Goal: Transaction & Acquisition: Download file/media

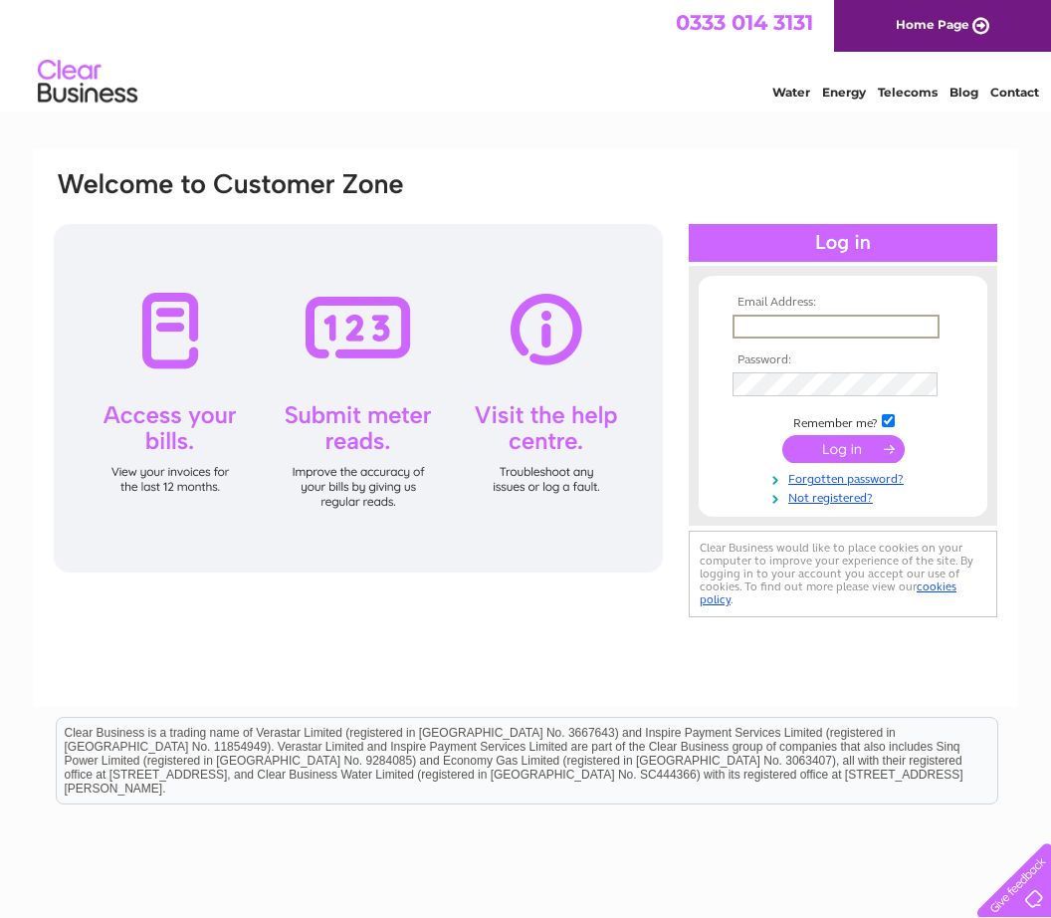
type input "john@holmston.com"
click at [843, 450] on input "submit" at bounding box center [844, 447] width 122 height 28
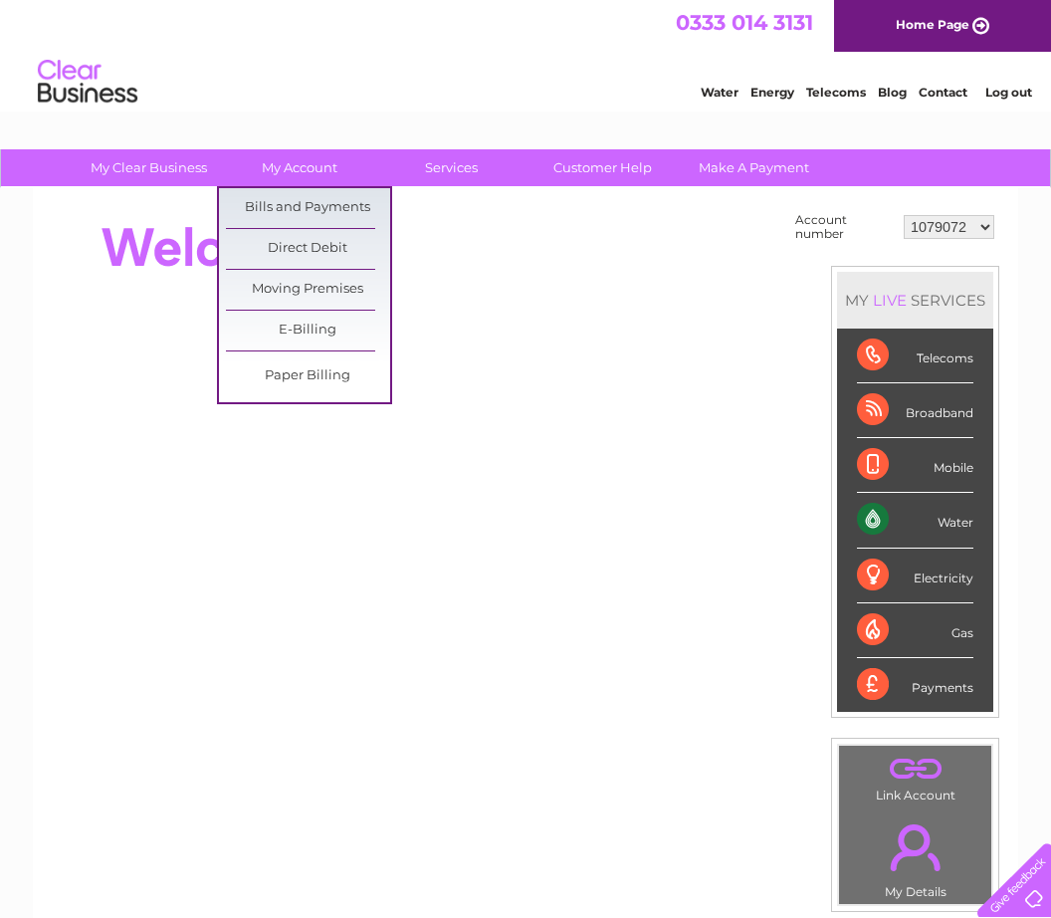
click at [326, 198] on link "Bills and Payments" at bounding box center [308, 208] width 164 height 40
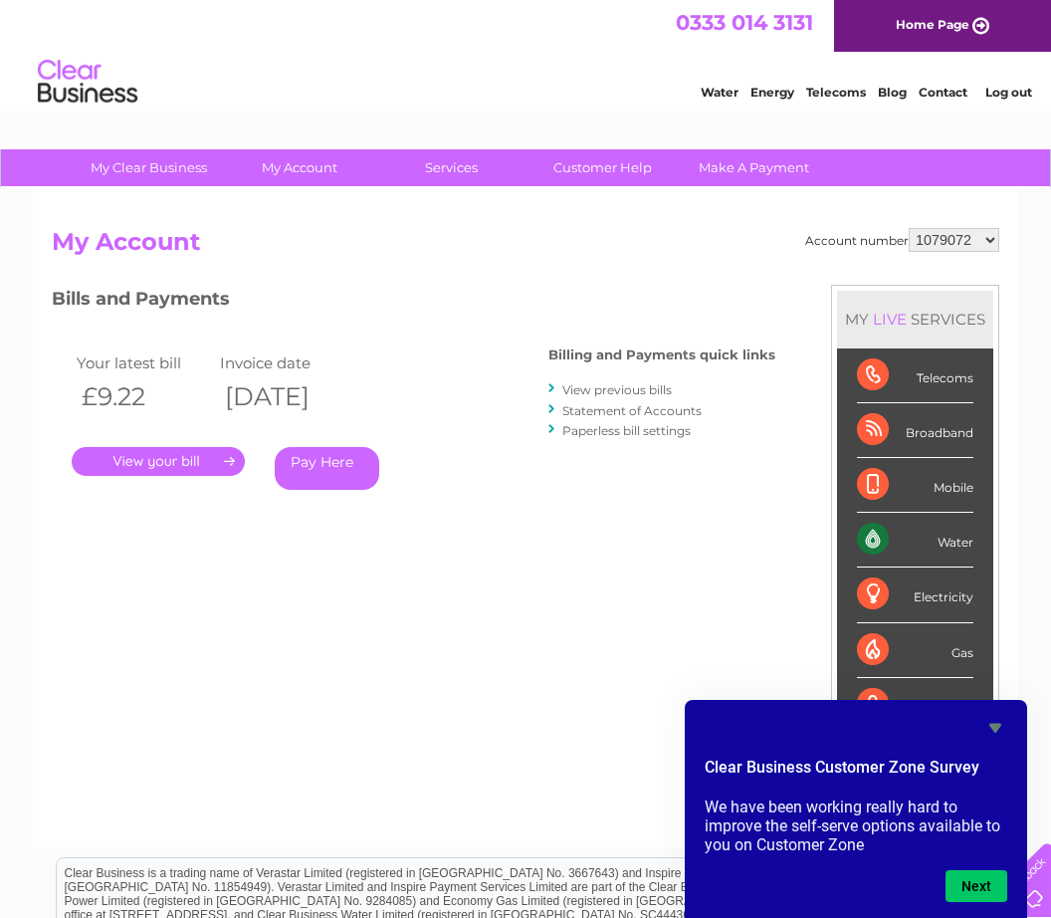
click at [182, 450] on link "." at bounding box center [158, 461] width 173 height 29
click at [997, 722] on icon "Hide survey" at bounding box center [996, 728] width 24 height 24
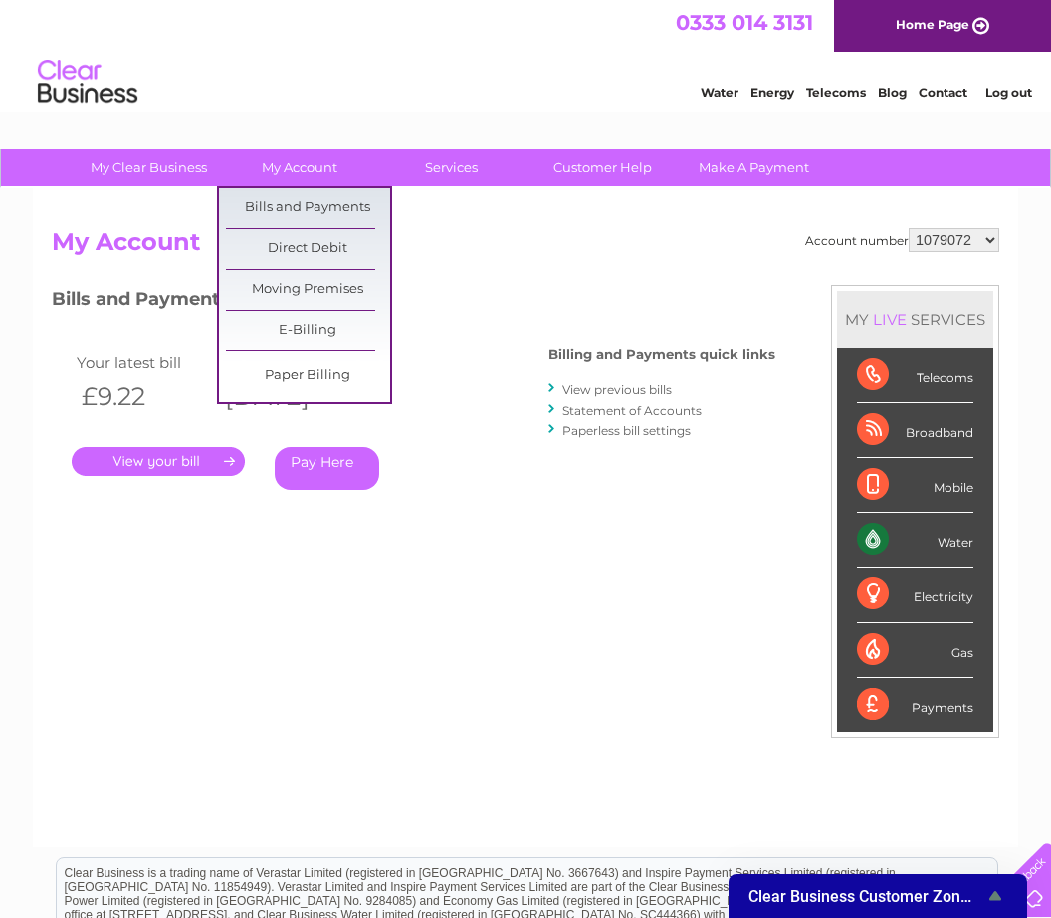
click at [429, 556] on div "Account number 1079072 30322069 My Account MY LIVE SERVICES Telecoms Broadband …" at bounding box center [526, 527] width 948 height 599
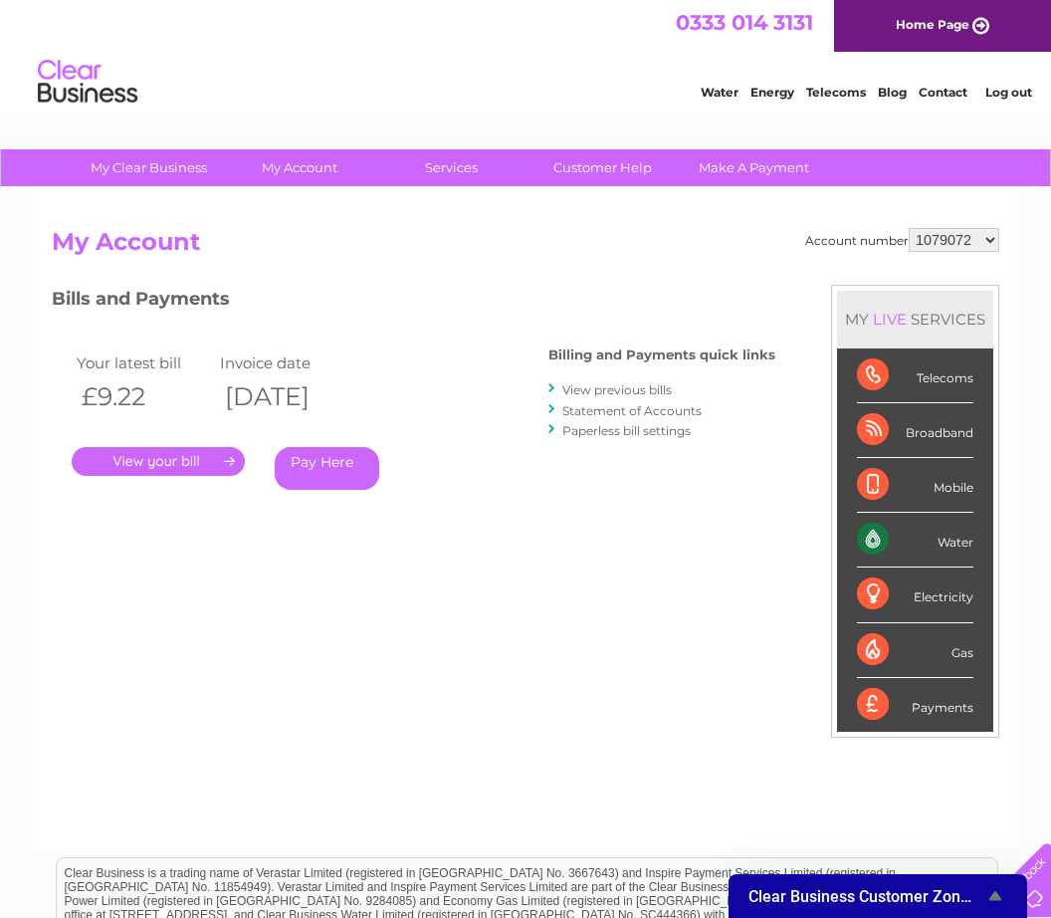
click at [628, 382] on link "View previous bills" at bounding box center [617, 389] width 110 height 15
click at [979, 243] on select "1079072 30322069" at bounding box center [954, 240] width 91 height 24
select select "30322069"
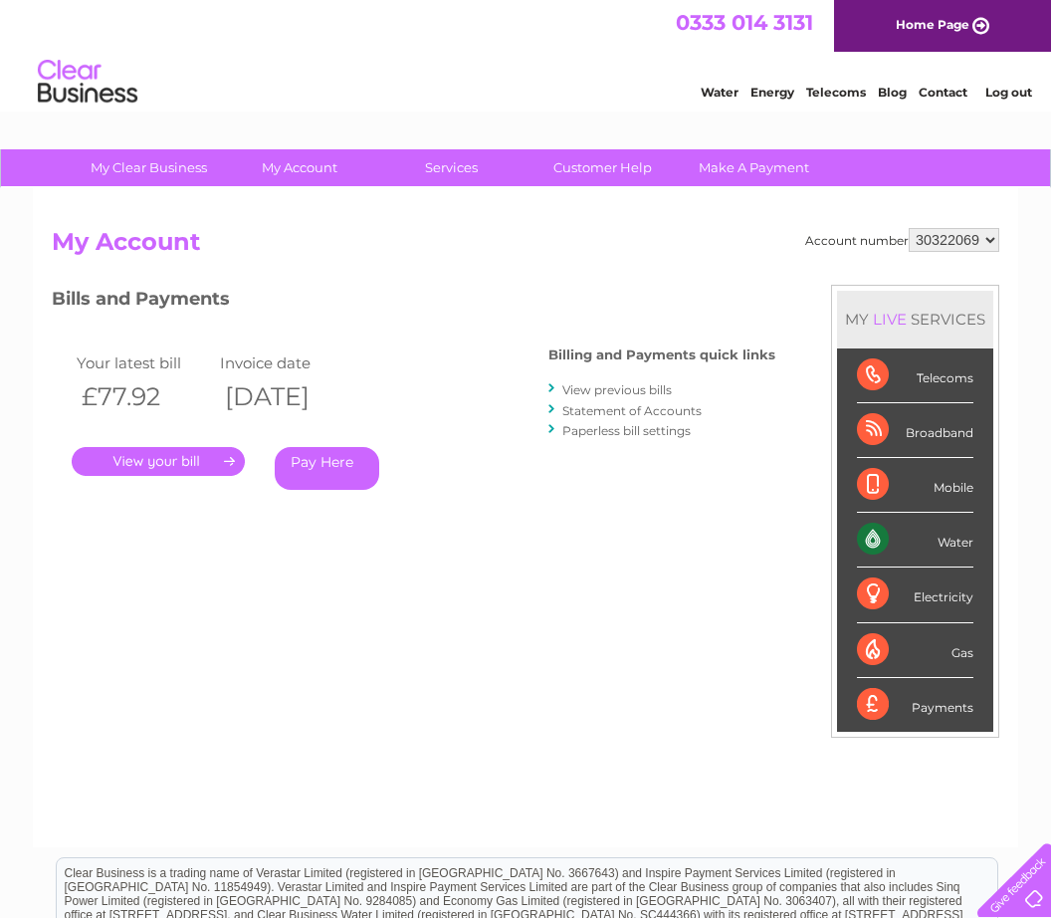
click at [178, 447] on link "." at bounding box center [158, 461] width 173 height 29
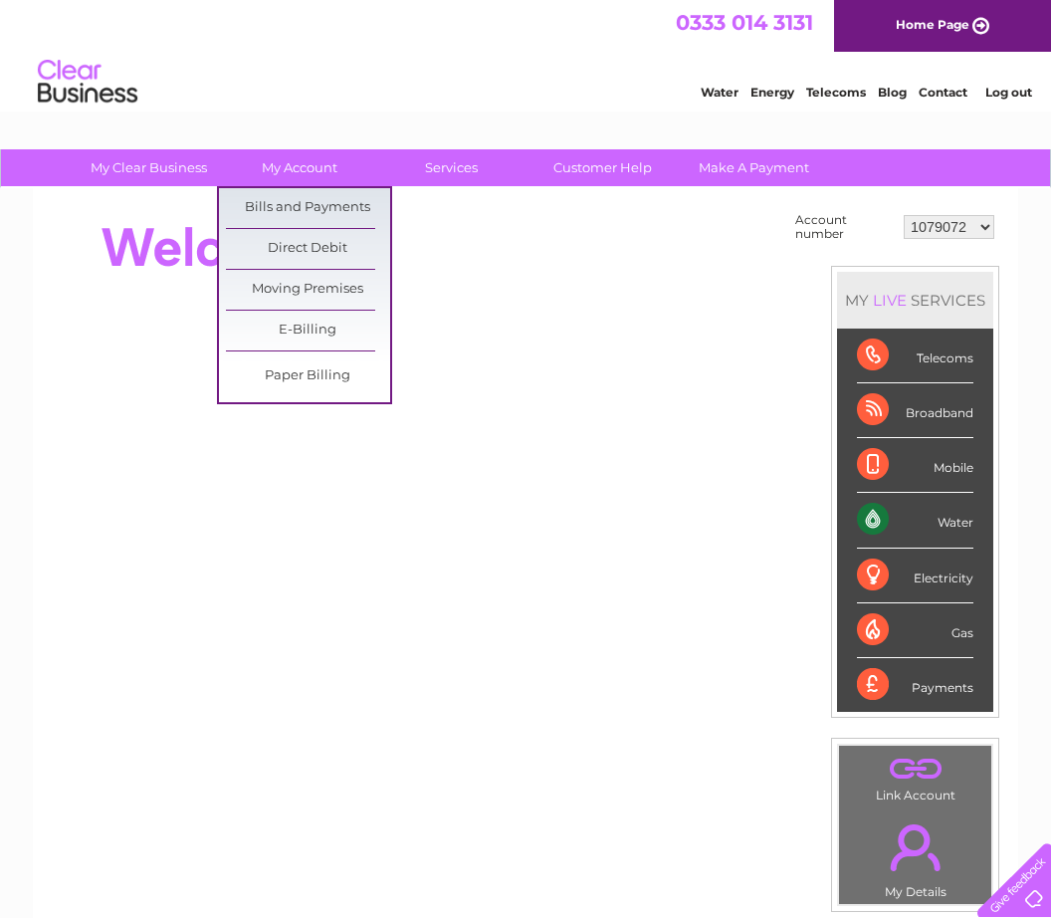
click at [327, 198] on link "Bills and Payments" at bounding box center [308, 208] width 164 height 40
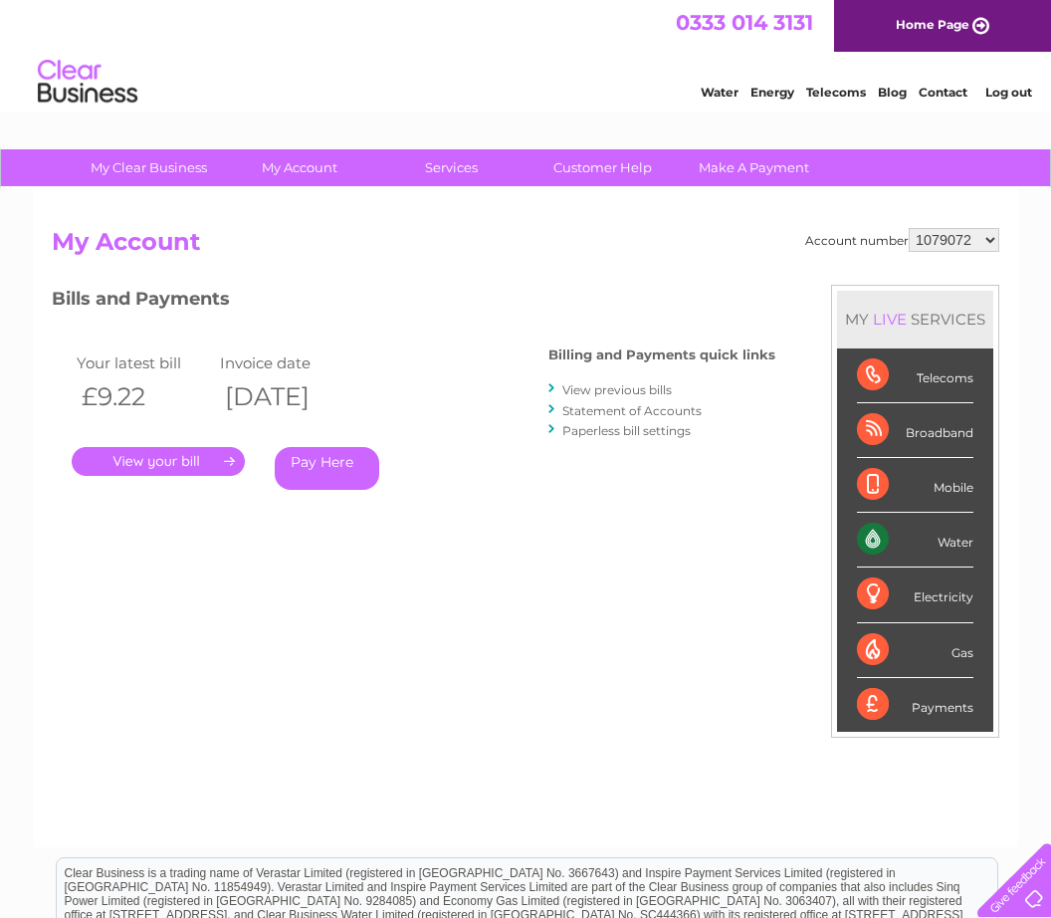
click at [179, 452] on link "." at bounding box center [158, 461] width 173 height 29
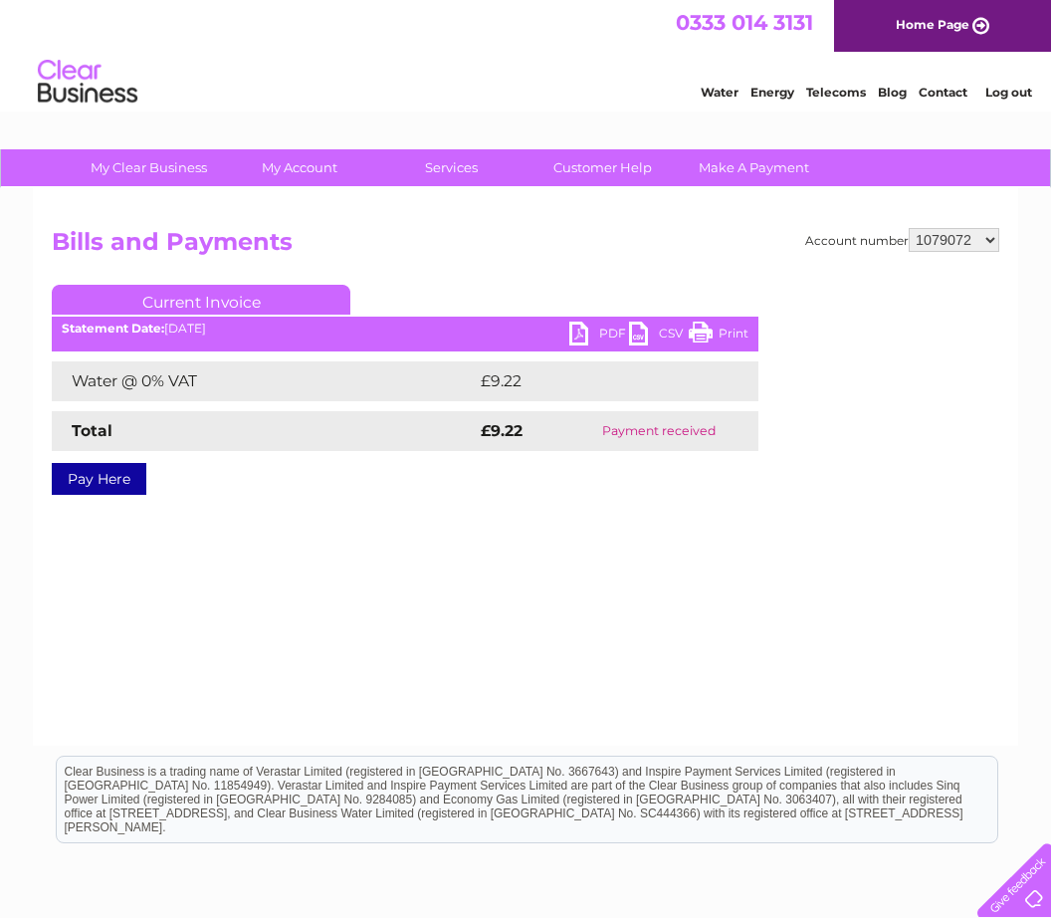
click at [583, 336] on link "PDF" at bounding box center [599, 336] width 60 height 29
click at [991, 240] on select "1079072 30322069" at bounding box center [954, 240] width 91 height 24
select select "30322069"
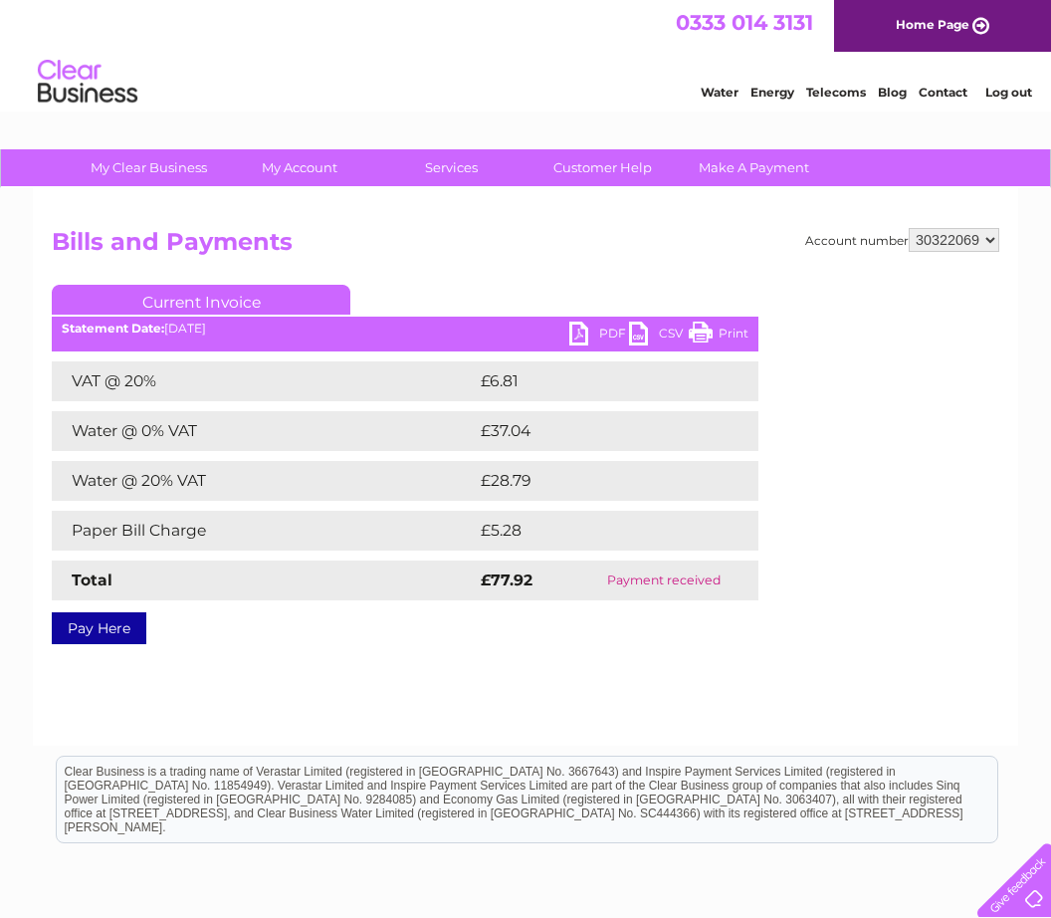
click at [580, 340] on link "PDF" at bounding box center [599, 336] width 60 height 29
